Goal: Information Seeking & Learning: Learn about a topic

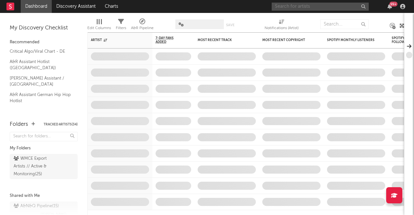
click at [350, 8] on input "text" at bounding box center [319, 7] width 97 height 8
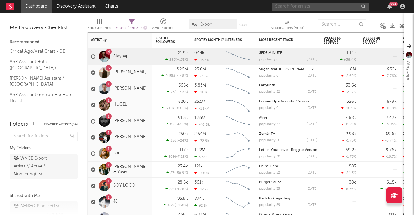
click at [343, 9] on input "text" at bounding box center [319, 7] width 97 height 8
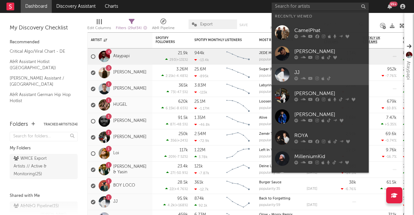
click at [342, 72] on div "JJ" at bounding box center [329, 72] width 71 height 8
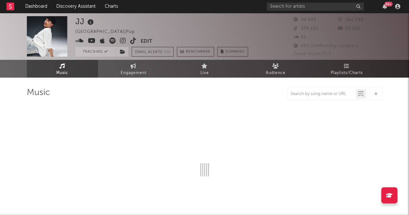
select select "6m"
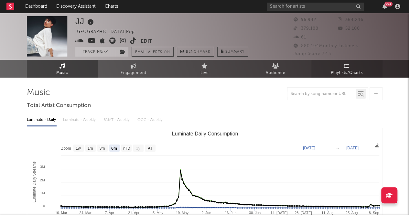
click at [352, 64] on link "Playlists/Charts" at bounding box center [346, 69] width 71 height 18
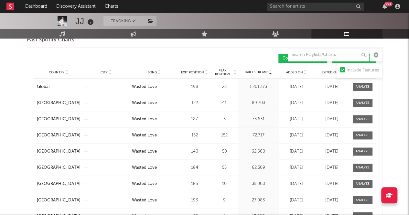
scroll to position [420, 0]
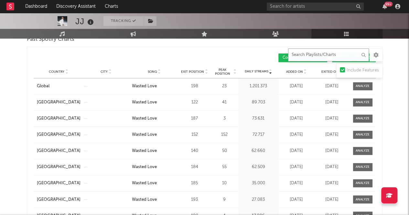
click at [310, 54] on input "text" at bounding box center [328, 54] width 81 height 13
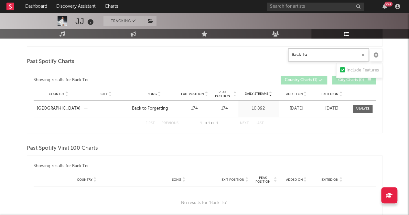
scroll to position [388, 0]
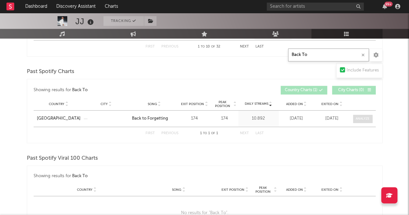
type input "Back To"
click at [357, 116] on div at bounding box center [362, 118] width 14 height 5
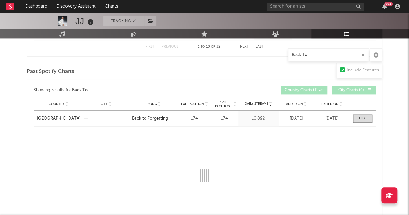
select select "1w"
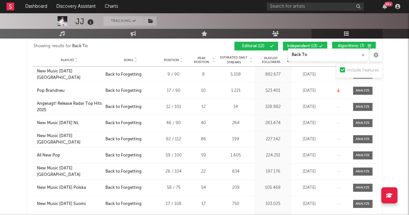
scroll to position [129, 0]
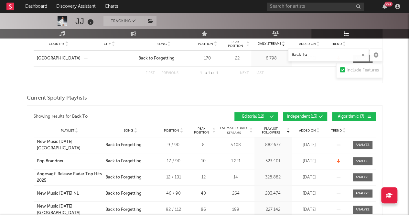
click at [312, 124] on div "Playlist City Song Position Peak Position Estimated Daily Streams Playlist Foll…" at bounding box center [205, 130] width 342 height 13
click at [313, 130] on span "Added On" at bounding box center [307, 131] width 17 height 4
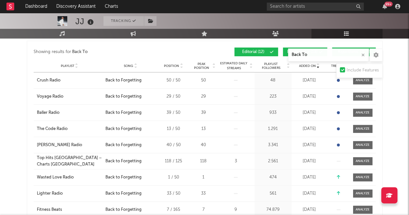
scroll to position [162, 0]
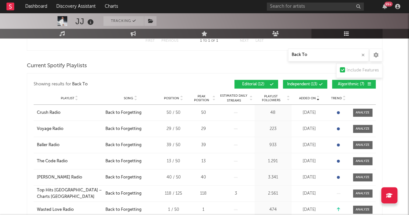
drag, startPoint x: 311, startPoint y: 87, endPoint x: 324, endPoint y: 86, distance: 13.3
click at [311, 87] on button "Independent ( 13 )" at bounding box center [305, 84] width 44 height 9
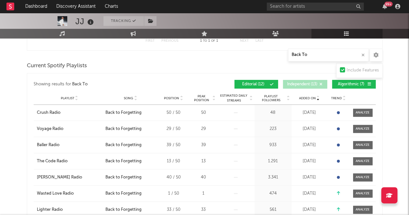
click at [346, 82] on span "Algorithmic ( 7 )" at bounding box center [351, 84] width 30 height 4
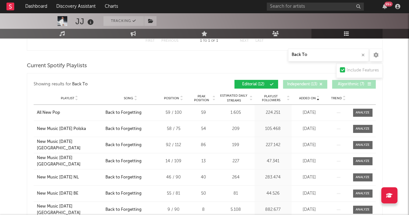
click at [305, 97] on span "Added On" at bounding box center [307, 98] width 17 height 4
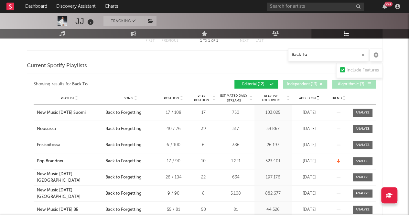
click at [305, 97] on span "Added On" at bounding box center [307, 98] width 17 height 4
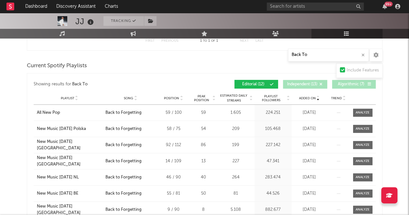
click at [305, 97] on span "Added On" at bounding box center [307, 98] width 17 height 4
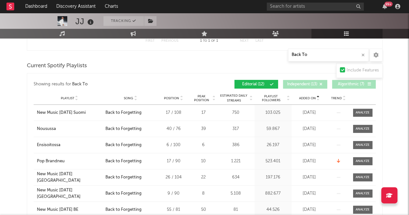
click at [305, 97] on span "Added On" at bounding box center [307, 98] width 17 height 4
